Goal: Transaction & Acquisition: Book appointment/travel/reservation

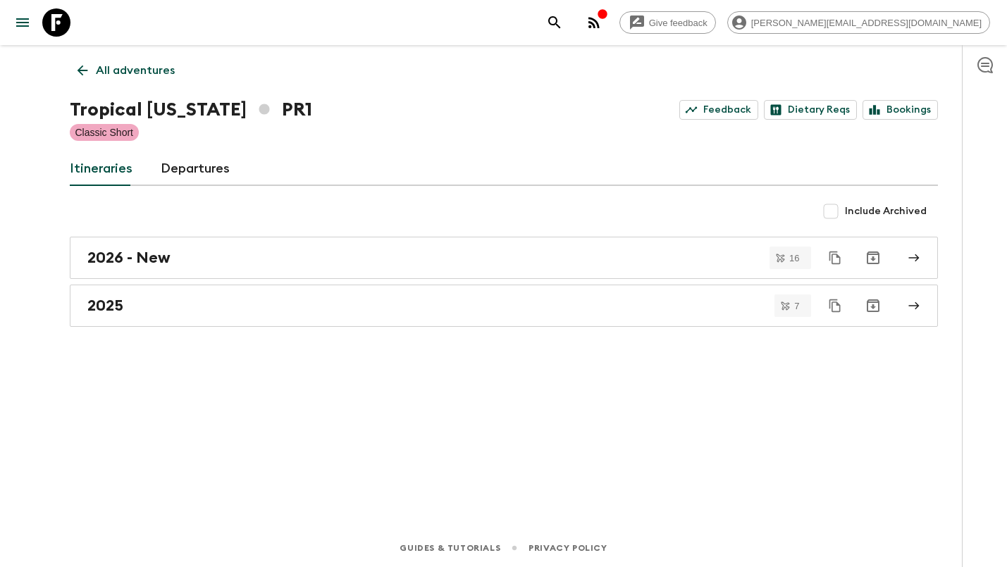
click at [917, 120] on div "Tropical [US_STATE] PR1 Feedback Dietary Reqs Bookings" at bounding box center [504, 110] width 868 height 28
click at [917, 112] on link "Bookings" at bounding box center [899, 110] width 75 height 20
click at [149, 73] on p "All adventures" at bounding box center [135, 70] width 79 height 17
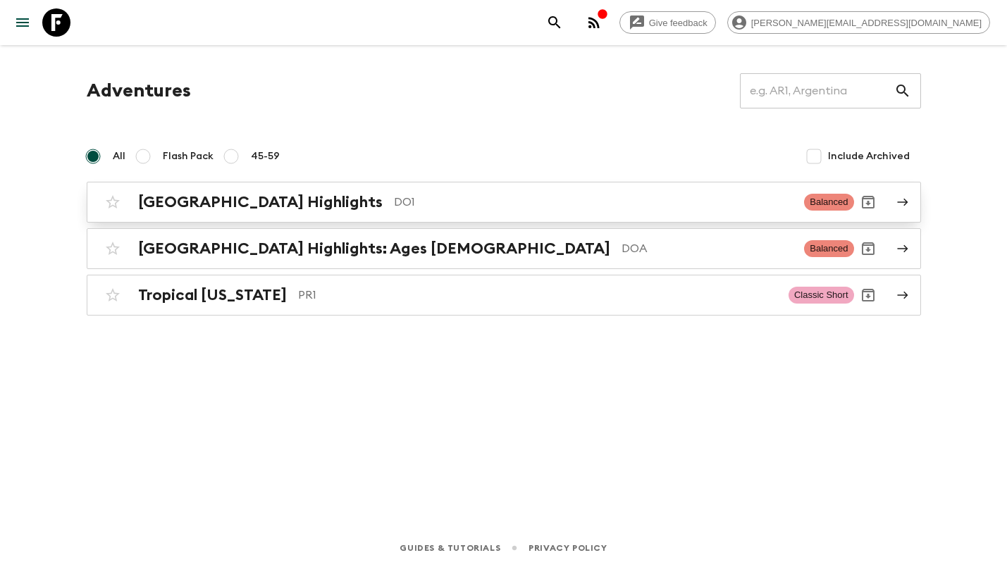
click at [740, 202] on p "DO1" at bounding box center [594, 202] width 400 height 17
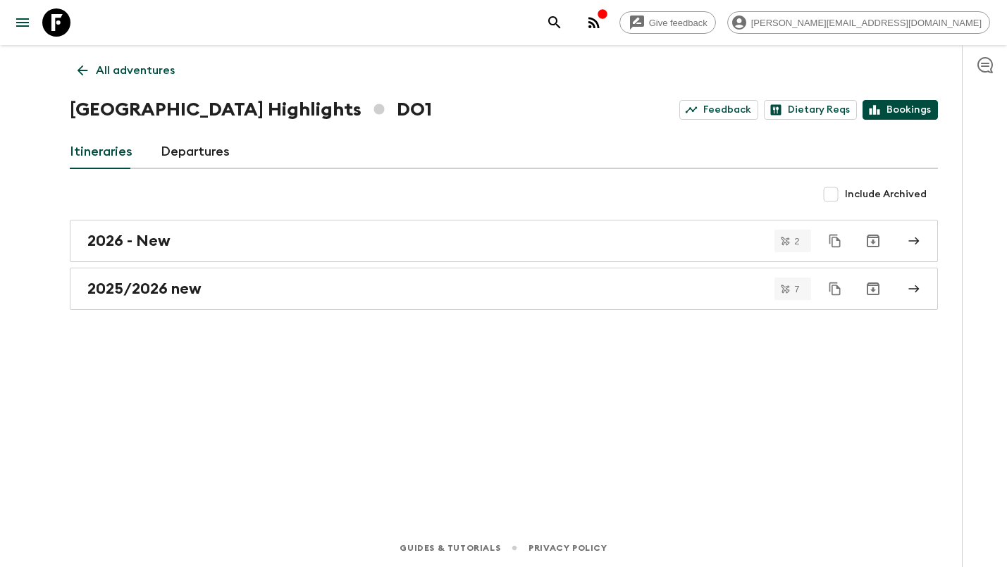
click at [903, 109] on link "Bookings" at bounding box center [899, 110] width 75 height 20
